Goal: Navigation & Orientation: Find specific page/section

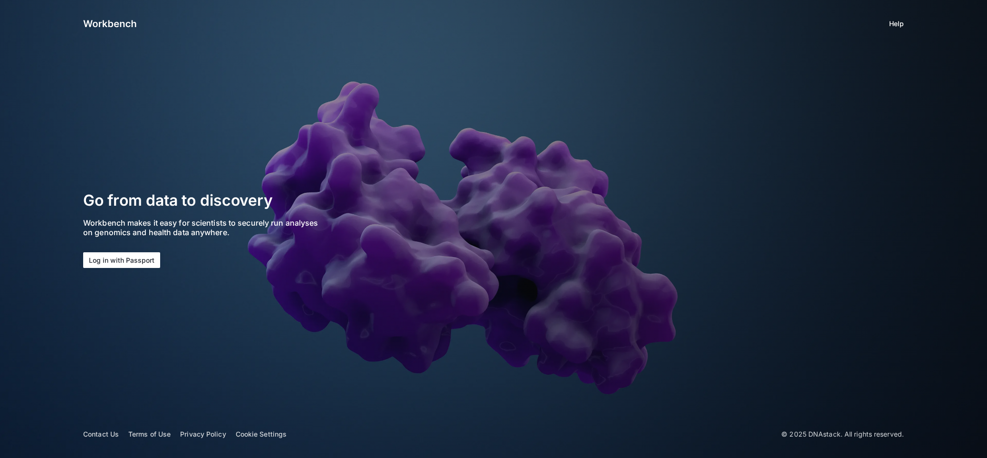
click at [107, 259] on button "Log in with Passport" at bounding box center [121, 260] width 77 height 16
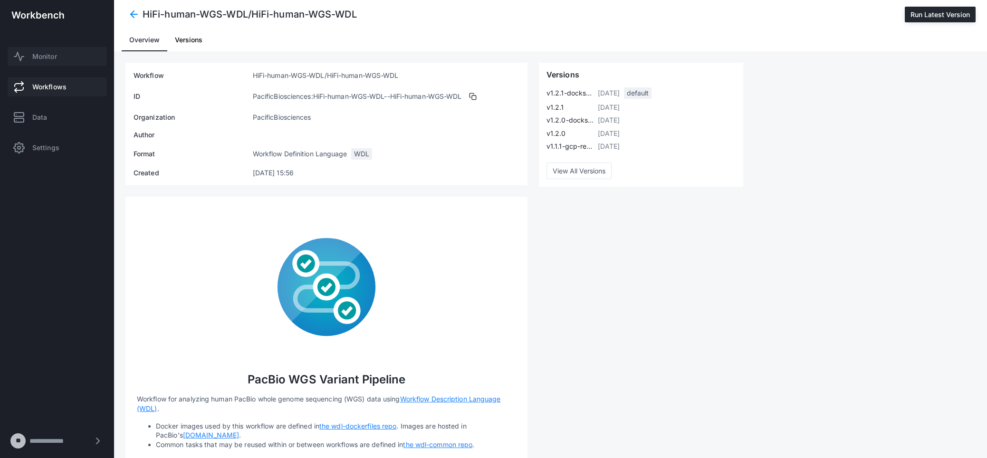
click at [42, 60] on span "Monitor" at bounding box center [44, 57] width 25 height 10
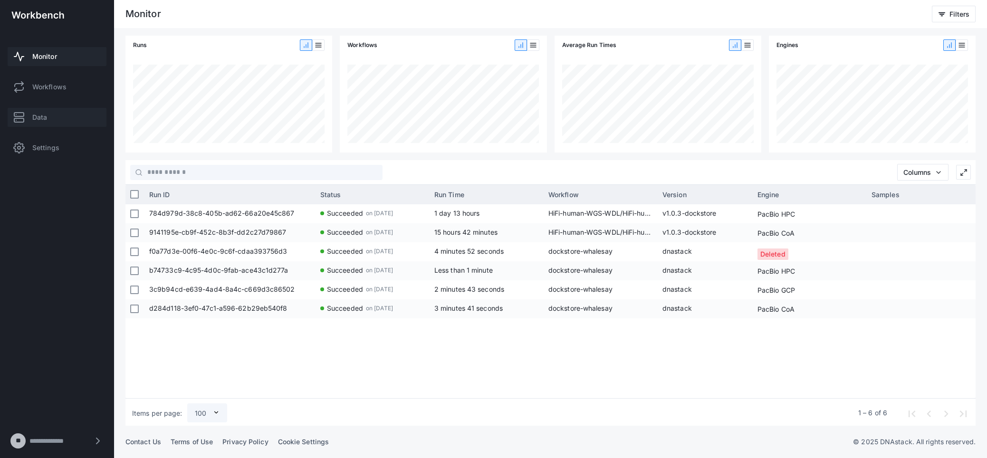
click at [29, 116] on link "Data" at bounding box center [57, 117] width 99 height 19
